Goal: Task Accomplishment & Management: Manage account settings

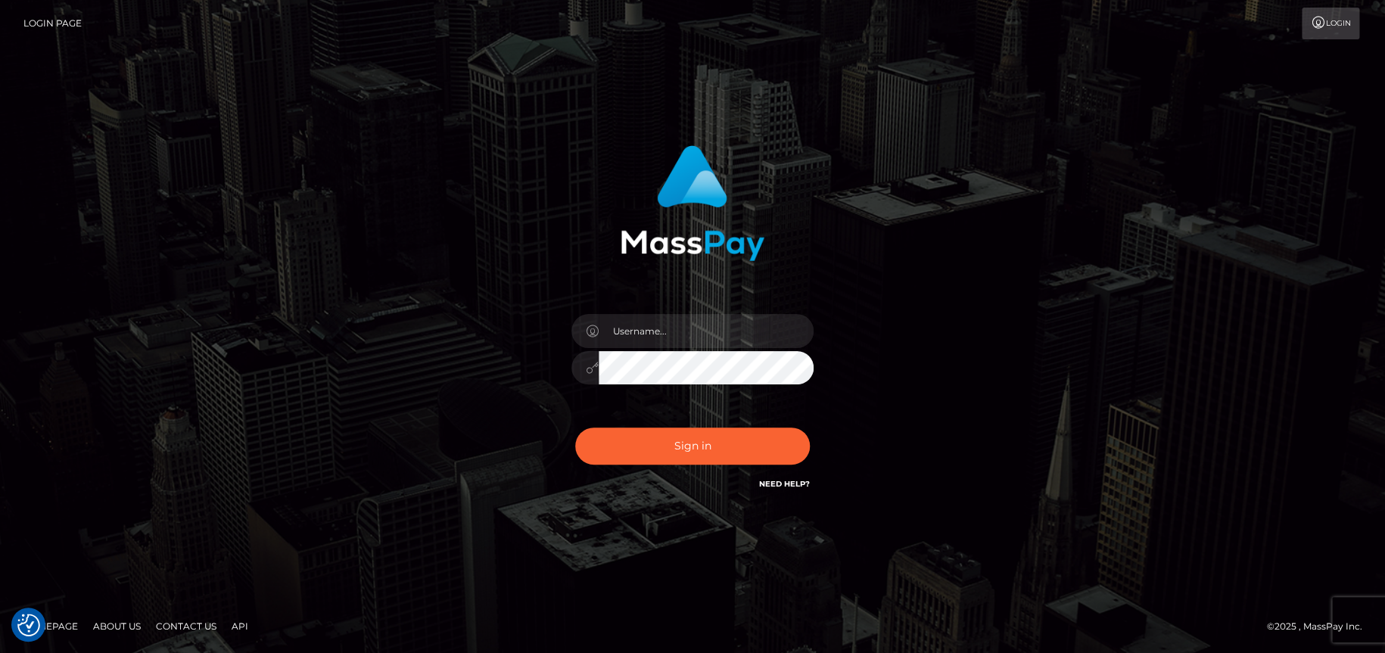
click at [957, 137] on div "Sign in" at bounding box center [692, 326] width 863 height 385
click at [639, 322] on input "text" at bounding box center [705, 331] width 215 height 34
paste input "[EMAIL_ADDRESS][DOMAIN_NAME]"
type input "[EMAIL_ADDRESS][DOMAIN_NAME]"
click at [724, 440] on button "Sign in" at bounding box center [692, 445] width 235 height 37
